Goal: Register for event/course

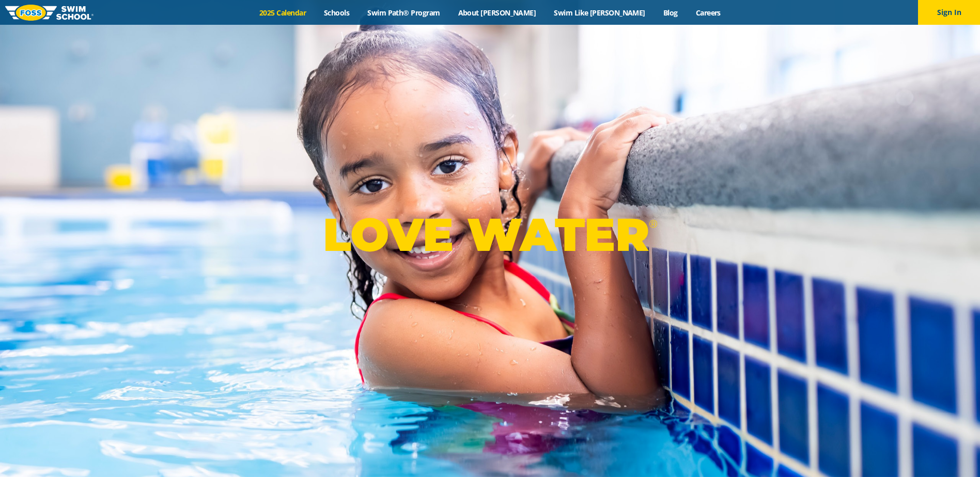
click at [305, 17] on link "2025 Calendar" at bounding box center [282, 13] width 65 height 10
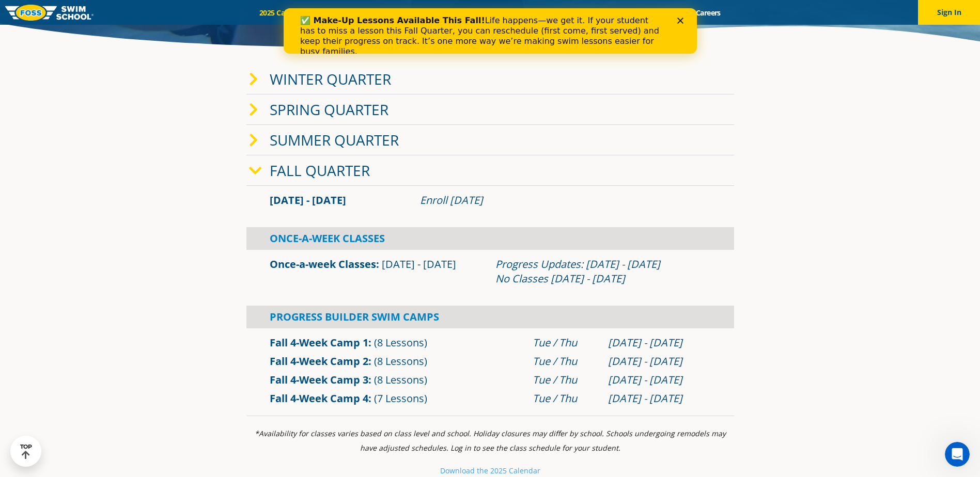
scroll to position [258, 0]
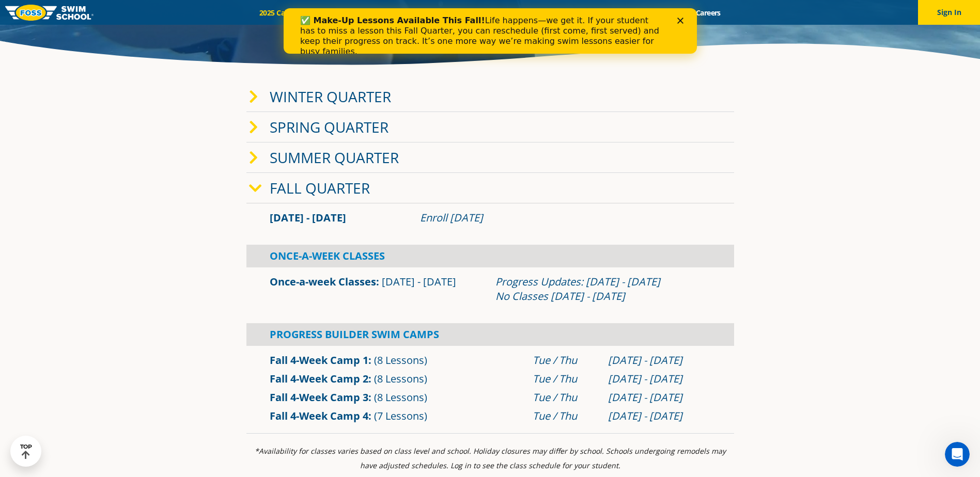
click at [251, 98] on icon at bounding box center [253, 97] width 9 height 14
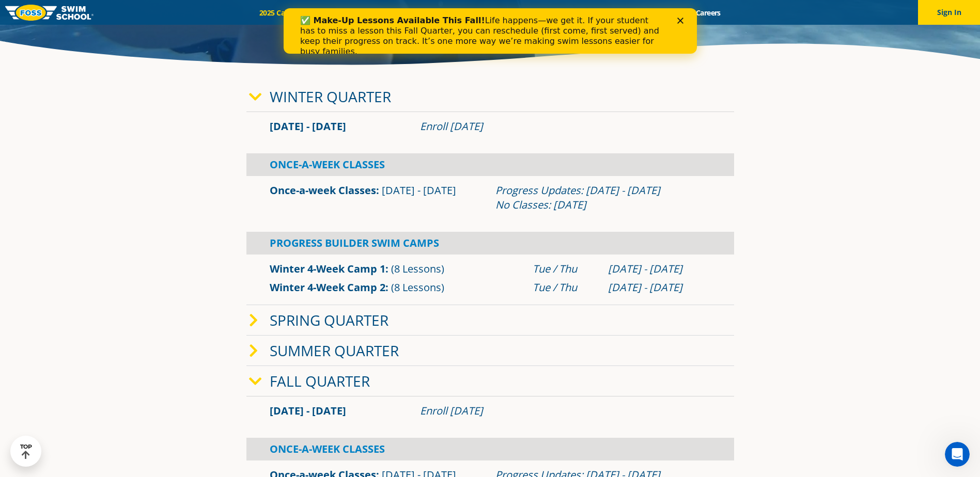
click at [251, 98] on icon at bounding box center [255, 97] width 13 height 14
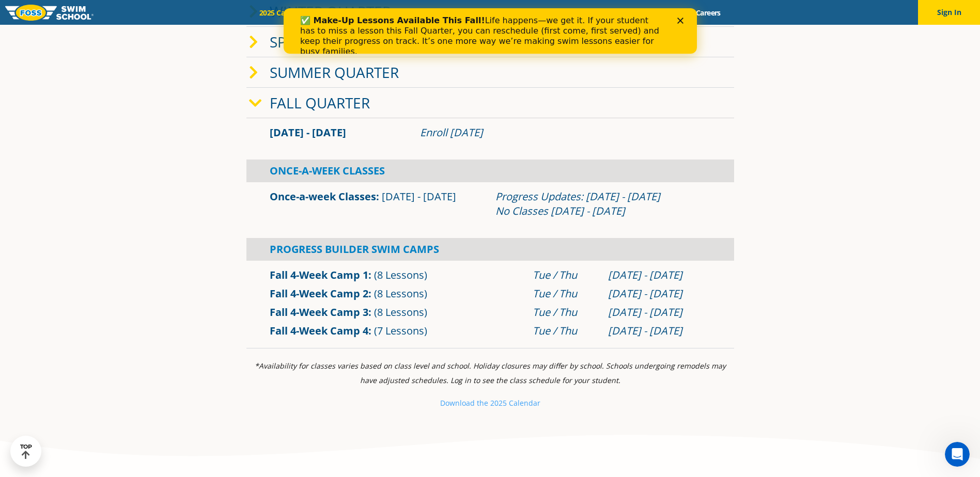
scroll to position [361, 0]
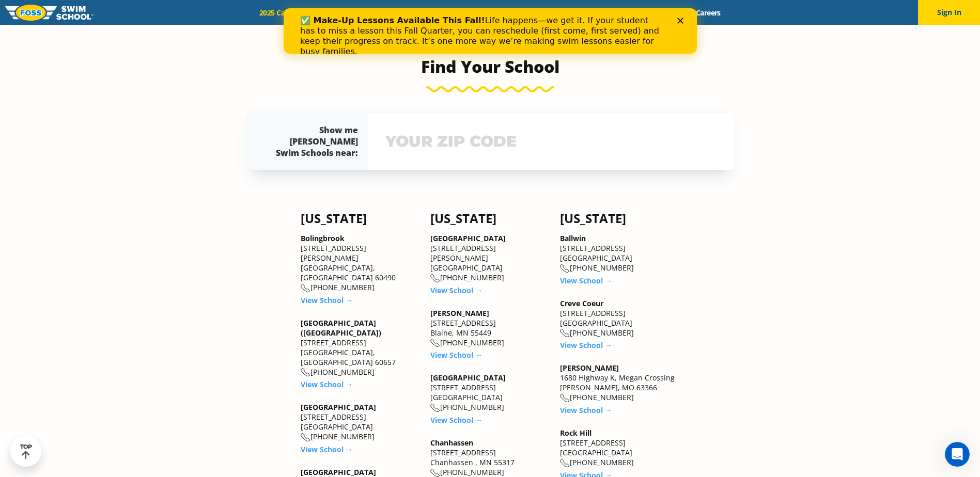
click at [456, 155] on input "text" at bounding box center [551, 142] width 337 height 30
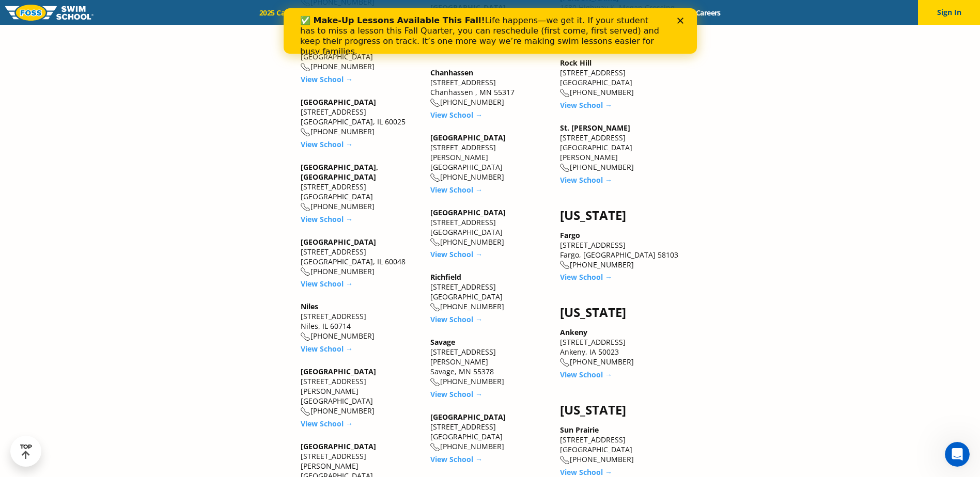
scroll to position [1204, 0]
click at [589, 271] on link "View School →" at bounding box center [586, 276] width 52 height 10
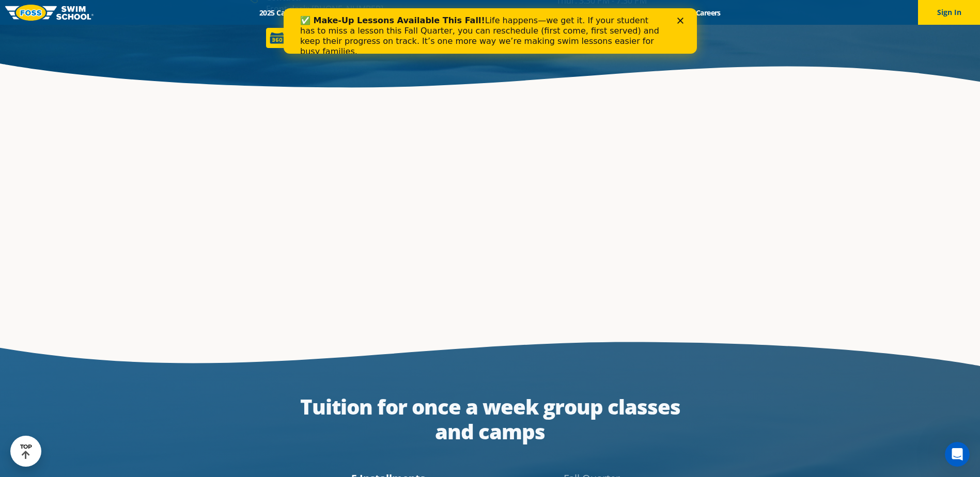
scroll to position [1859, 0]
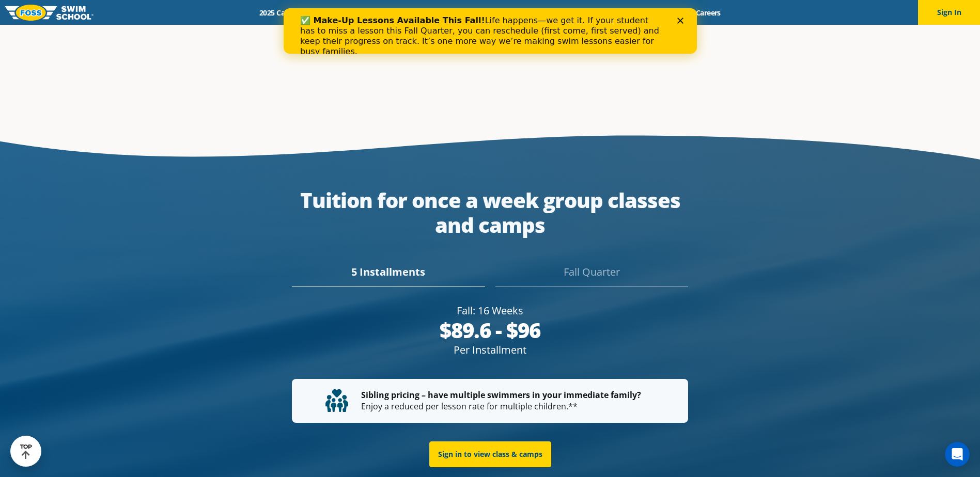
click at [606, 264] on div "Fall Quarter" at bounding box center [591, 275] width 193 height 23
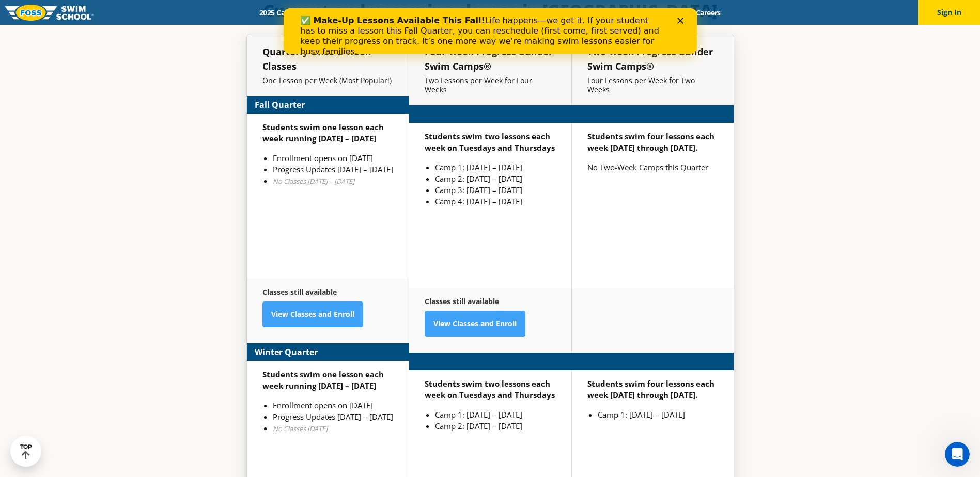
scroll to position [2516, 0]
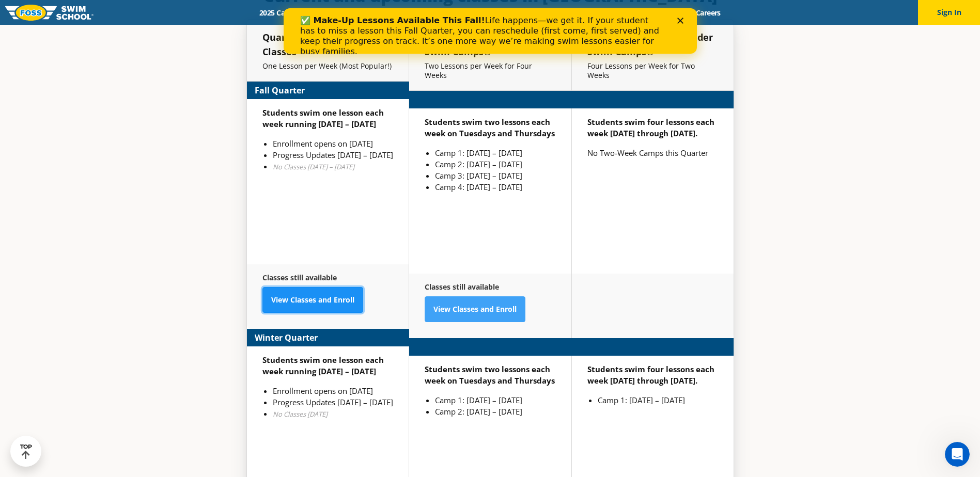
click at [310, 287] on link "View Classes and Enroll" at bounding box center [312, 300] width 101 height 26
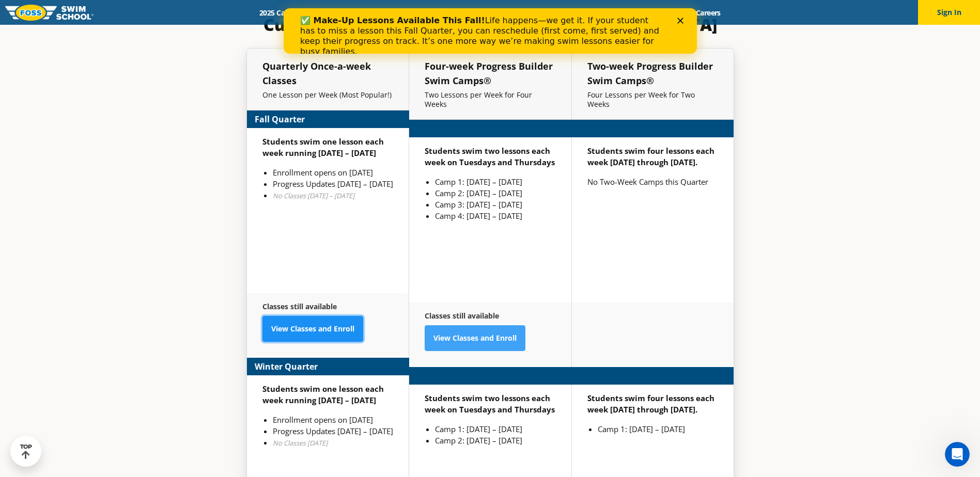
scroll to position [2530, 0]
